Goal: Register for event/course

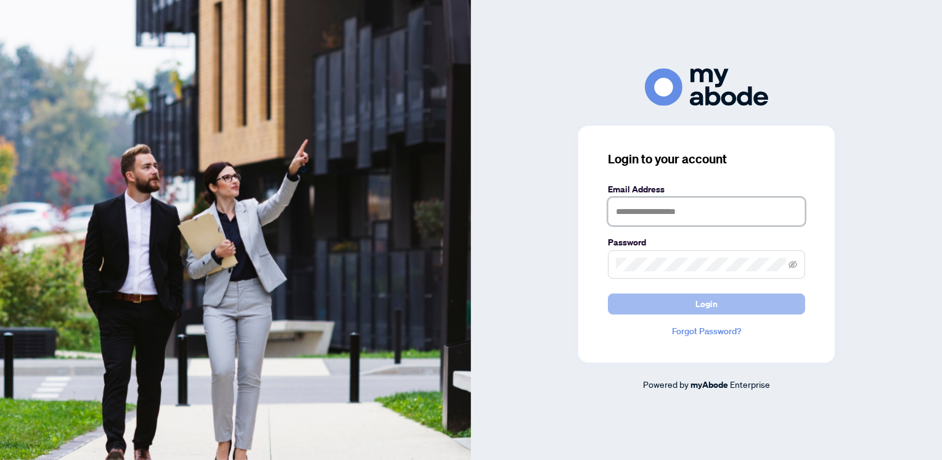
type input "**********"
click at [703, 302] on span "Login" at bounding box center [706, 304] width 22 height 20
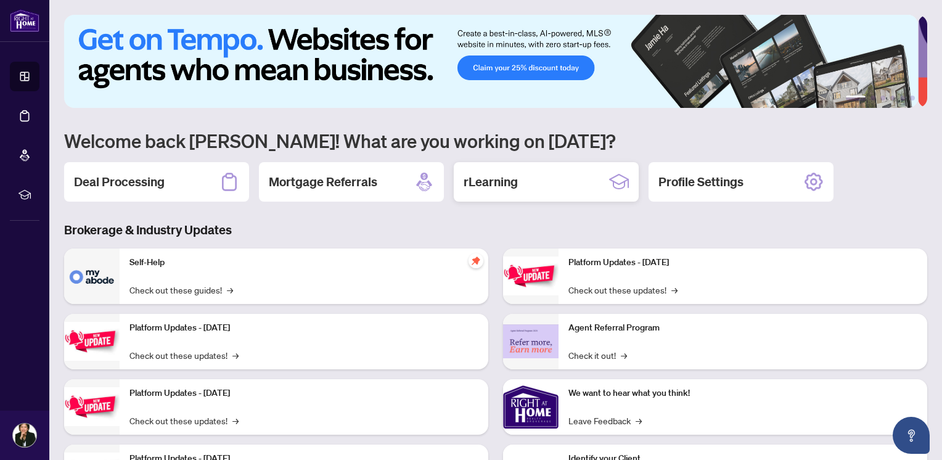
click at [493, 181] on h2 "rLearning" at bounding box center [491, 181] width 54 height 17
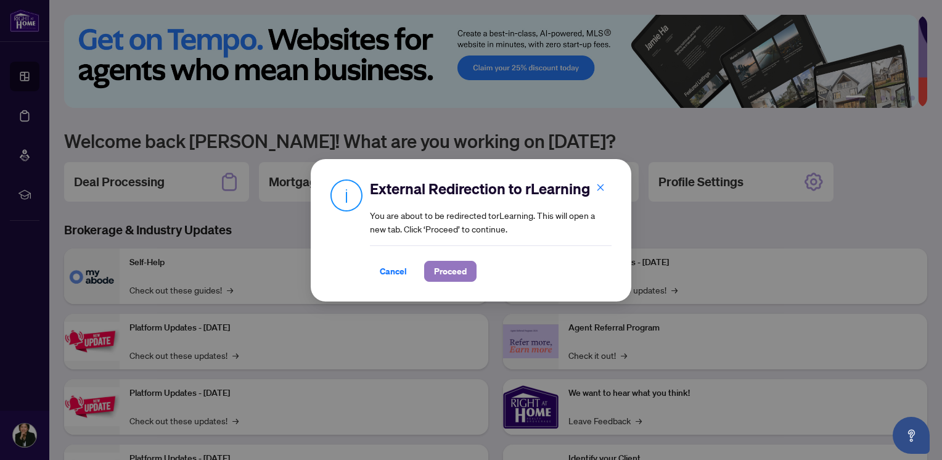
click at [459, 271] on button "Proceed" at bounding box center [450, 271] width 52 height 21
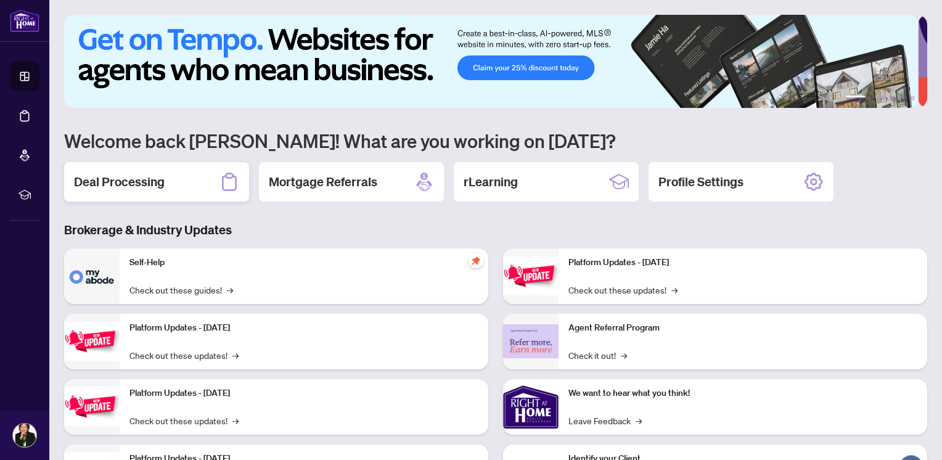
click at [138, 174] on h2 "Deal Processing" at bounding box center [119, 181] width 91 height 17
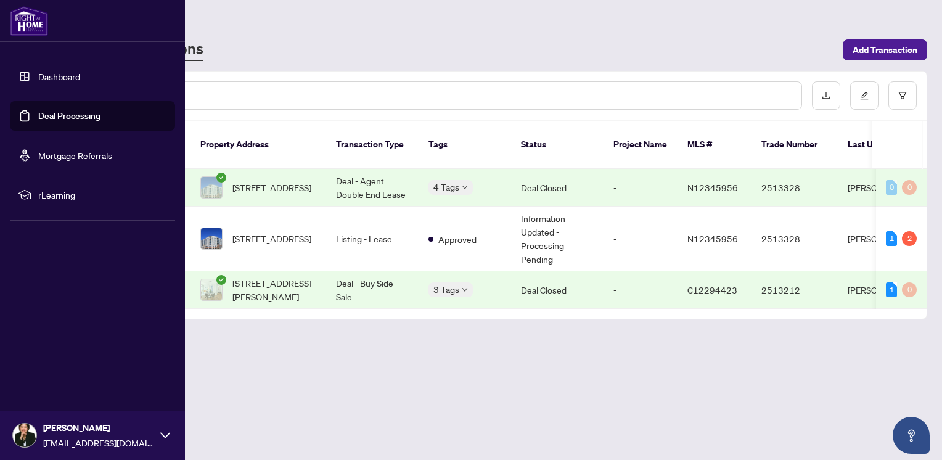
click at [45, 75] on link "Dashboard" at bounding box center [59, 76] width 42 height 11
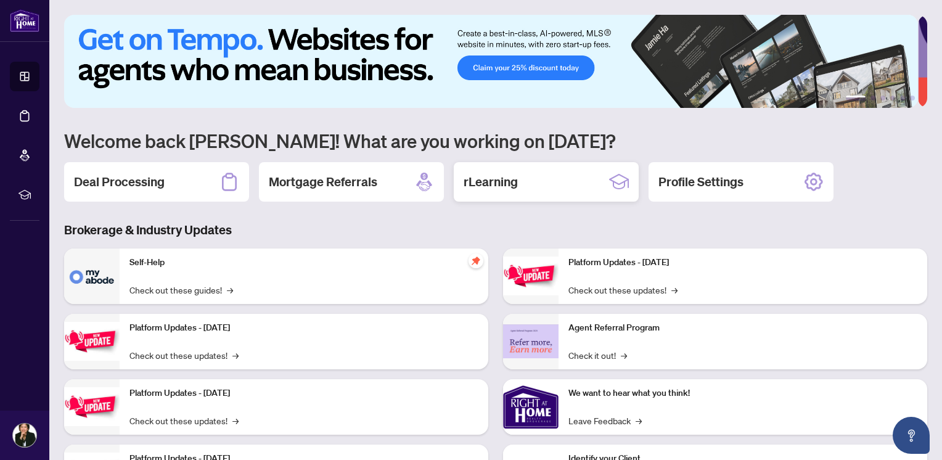
click at [490, 177] on h2 "rLearning" at bounding box center [491, 181] width 54 height 17
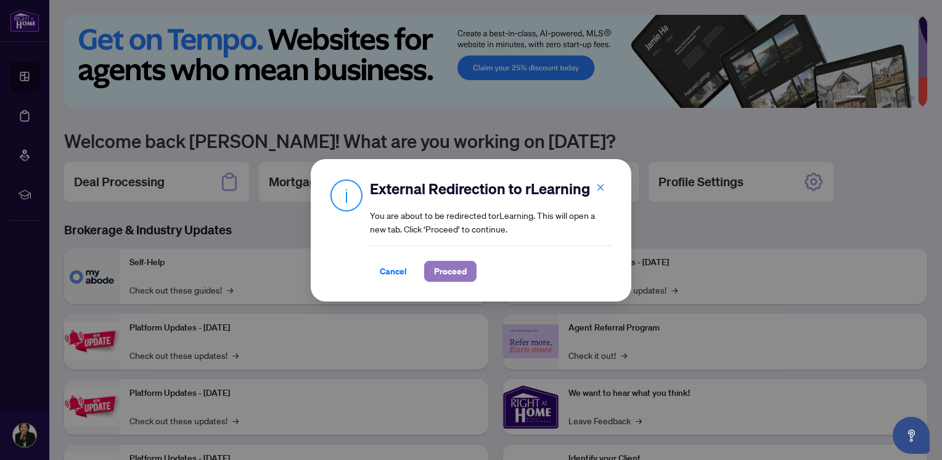
click at [436, 274] on span "Proceed" at bounding box center [450, 271] width 33 height 20
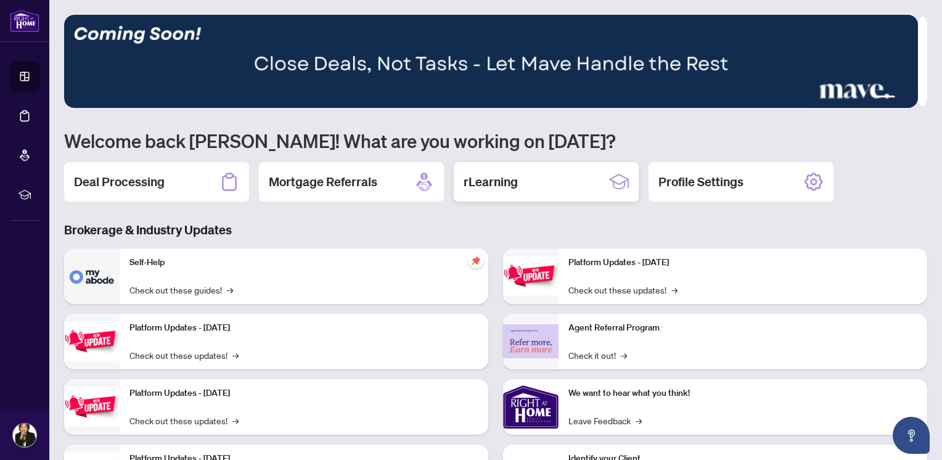
click at [499, 179] on h2 "rLearning" at bounding box center [491, 181] width 54 height 17
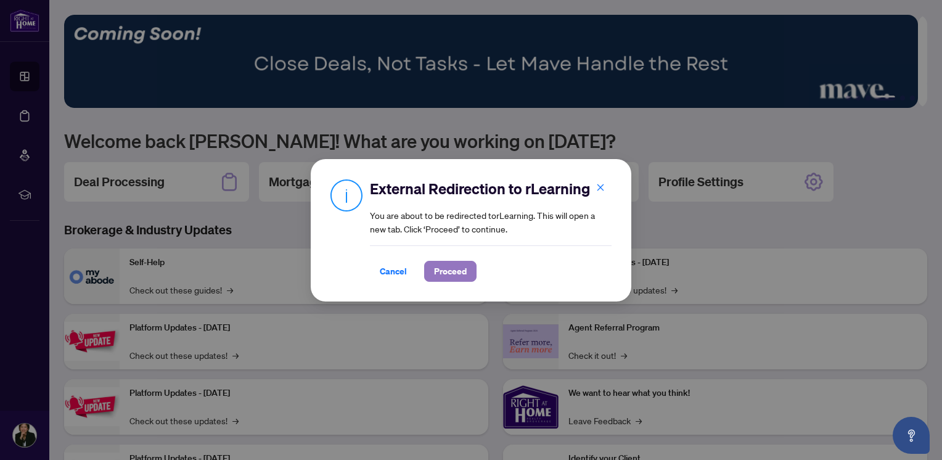
click at [444, 272] on span "Proceed" at bounding box center [450, 271] width 33 height 20
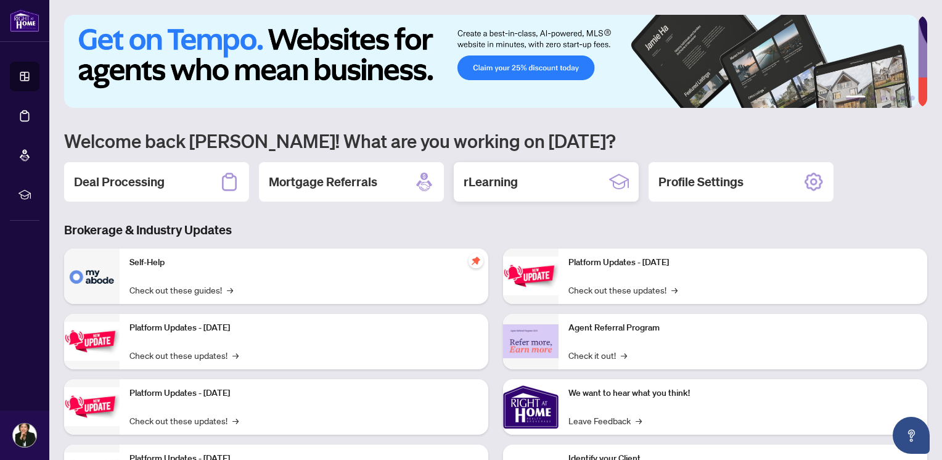
click at [496, 175] on h2 "rLearning" at bounding box center [491, 181] width 54 height 17
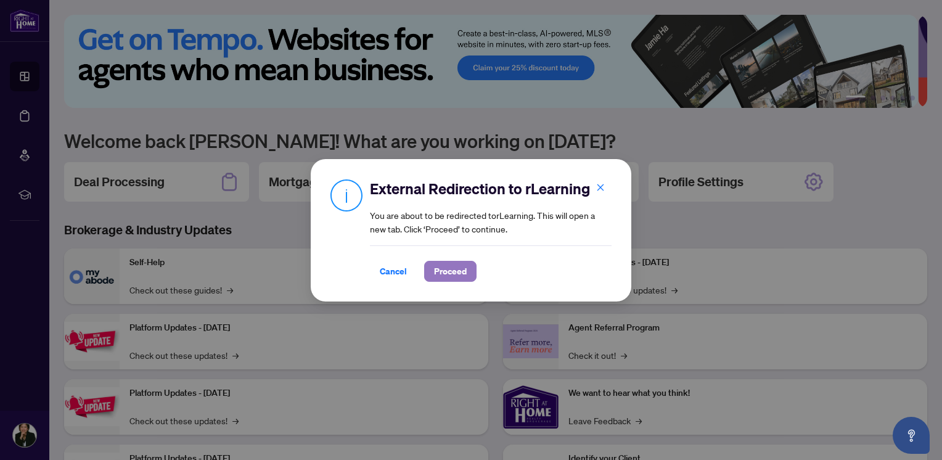
click at [443, 269] on span "Proceed" at bounding box center [450, 271] width 33 height 20
